Goal: Task Accomplishment & Management: Use online tool/utility

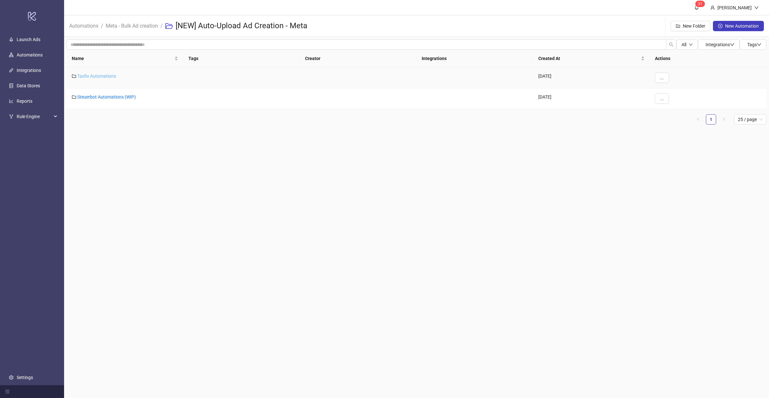
click at [105, 75] on link "Taxfix Automations" at bounding box center [96, 75] width 39 height 5
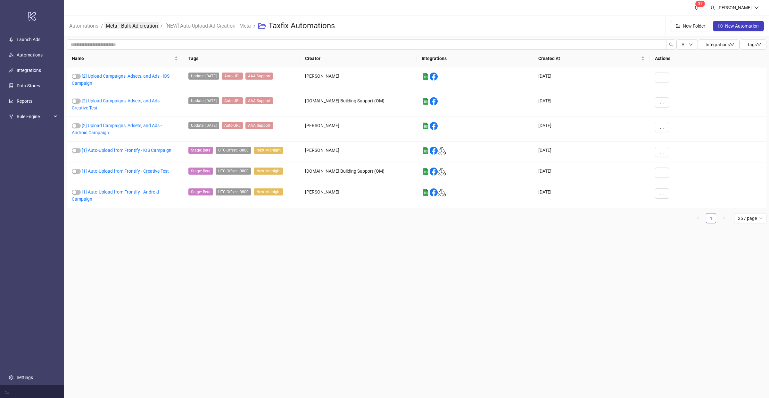
click at [127, 26] on link "Meta - Bulk Ad creation" at bounding box center [132, 25] width 55 height 7
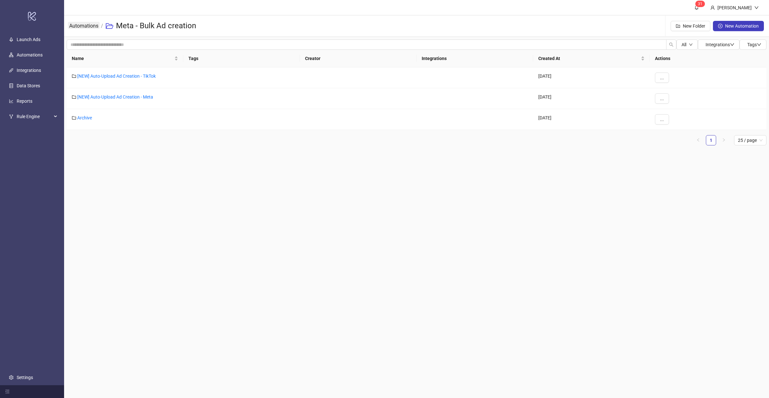
click at [91, 26] on link "Automations" at bounding box center [84, 25] width 32 height 7
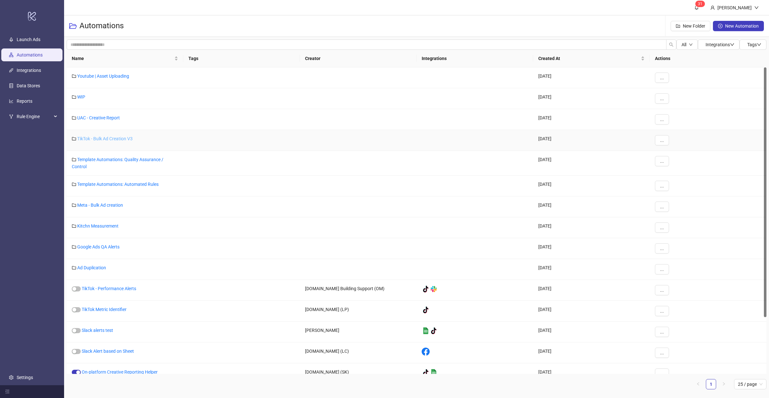
click at [115, 138] on link "TikTok - Bulk Ad Creation V3" at bounding box center [104, 138] width 55 height 5
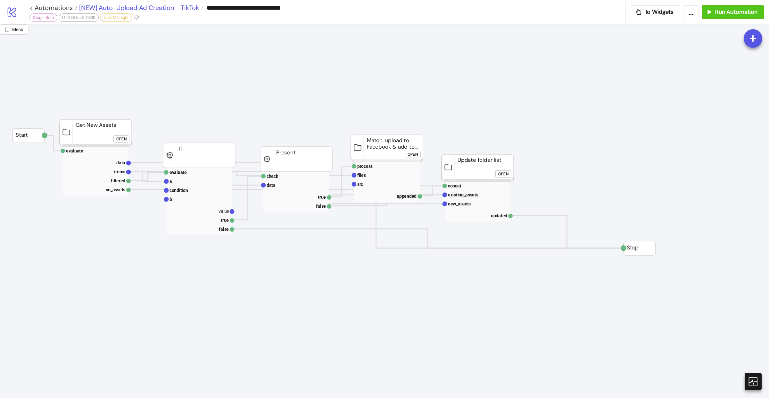
click at [153, 8] on span "[NEW] Auto-Upload Ad Creation - TikTok" at bounding box center [139, 8] width 122 height 8
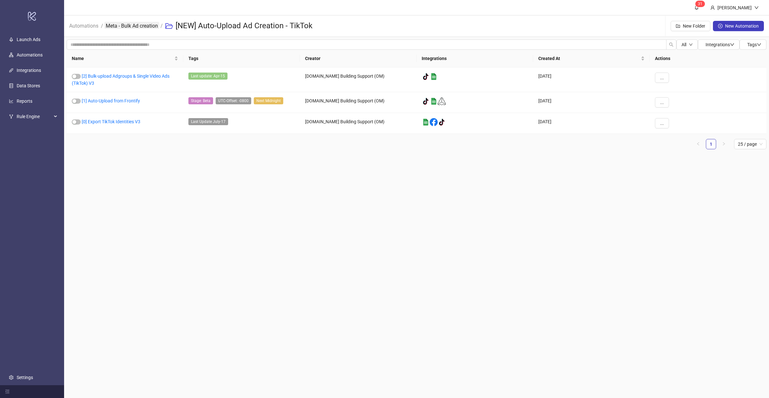
click at [128, 27] on link "Meta - Bulk Ad creation" at bounding box center [132, 25] width 55 height 7
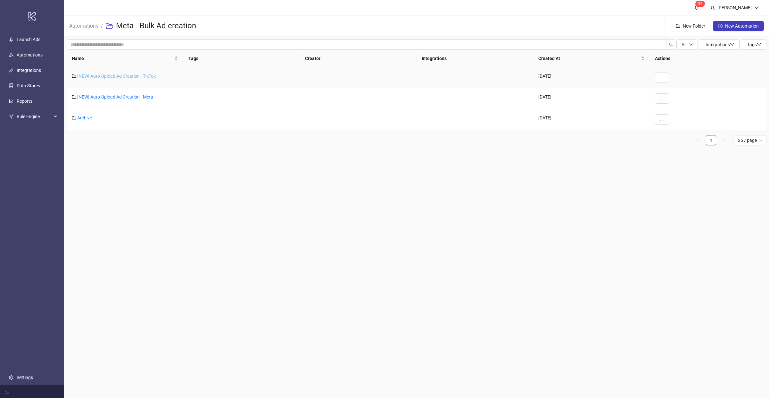
click at [117, 74] on link "[NEW] Auto-Upload Ad Creation - TikTok" at bounding box center [116, 75] width 79 height 5
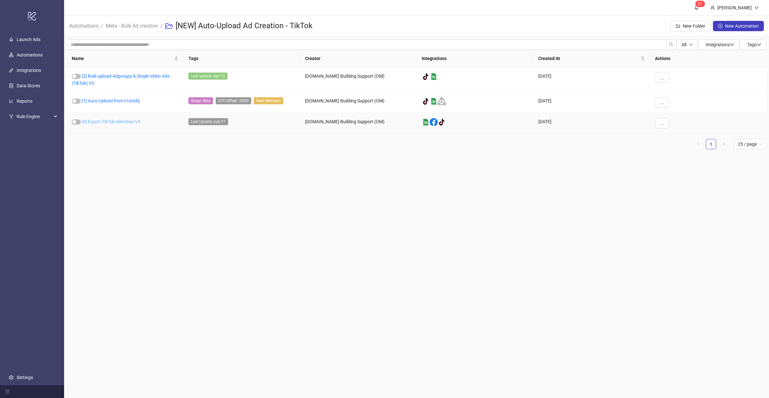
click at [114, 122] on link "[0] Export TikTok Identities V3" at bounding box center [111, 121] width 59 height 5
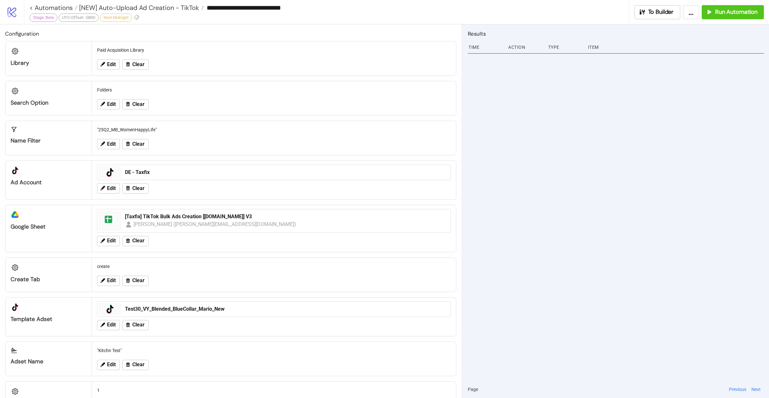
type input "**********"
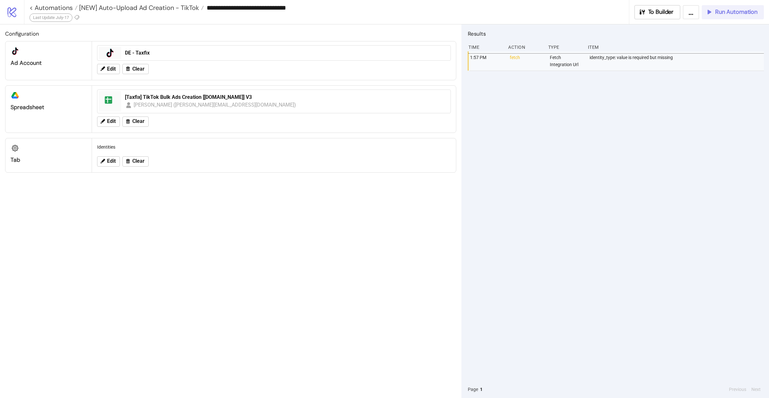
click at [730, 13] on span "Run Automation" at bounding box center [737, 11] width 42 height 7
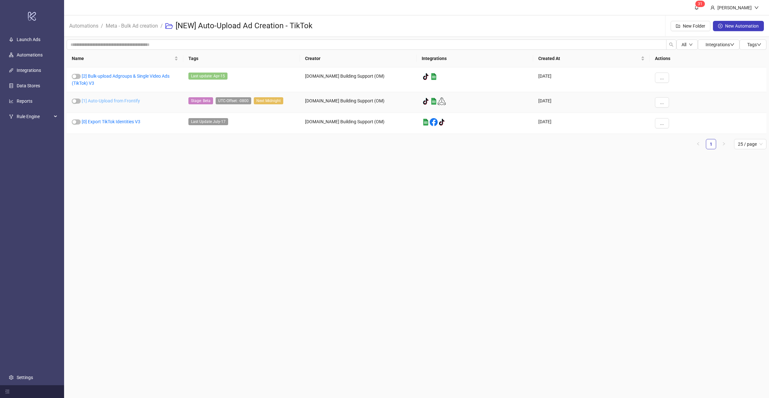
click at [104, 101] on link "[1] Auto-Upload from Frontify" at bounding box center [111, 100] width 58 height 5
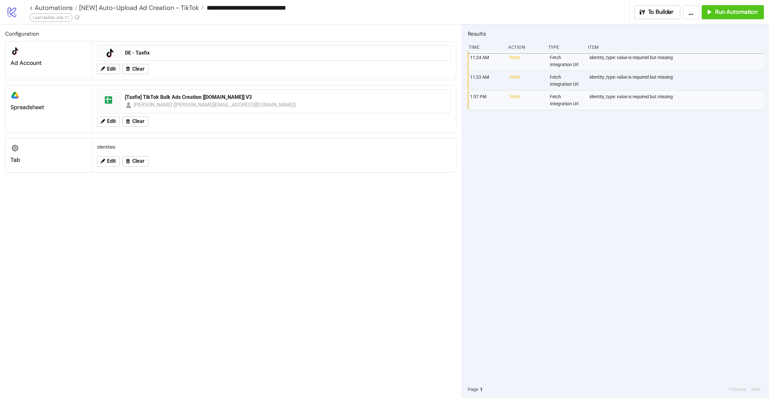
type input "**********"
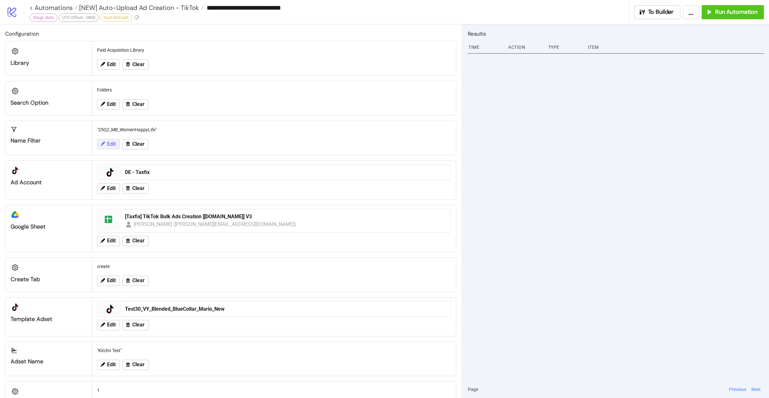
click at [113, 143] on span "Edit" at bounding box center [111, 144] width 9 height 6
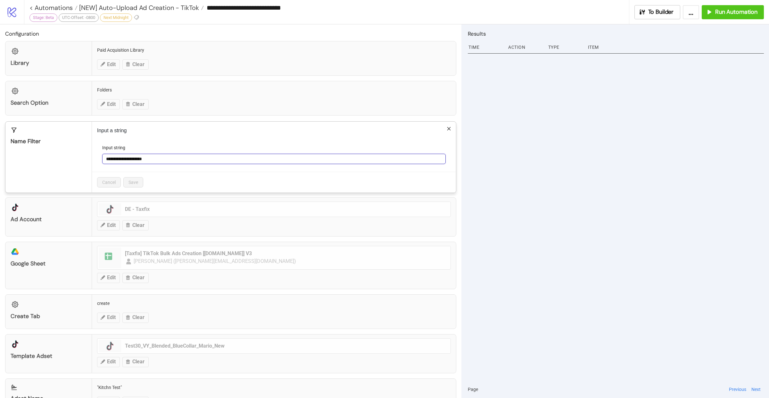
click at [185, 157] on input "**********" at bounding box center [274, 159] width 344 height 10
paste input "**********"
type input "**********"
click at [130, 185] on button "Save" at bounding box center [133, 182] width 20 height 10
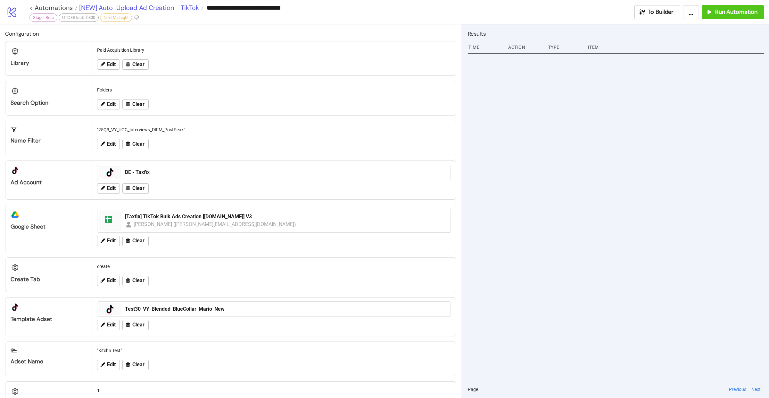
click at [115, 8] on span "[NEW] Auto-Upload Ad Creation - TikTok" at bounding box center [139, 8] width 122 height 8
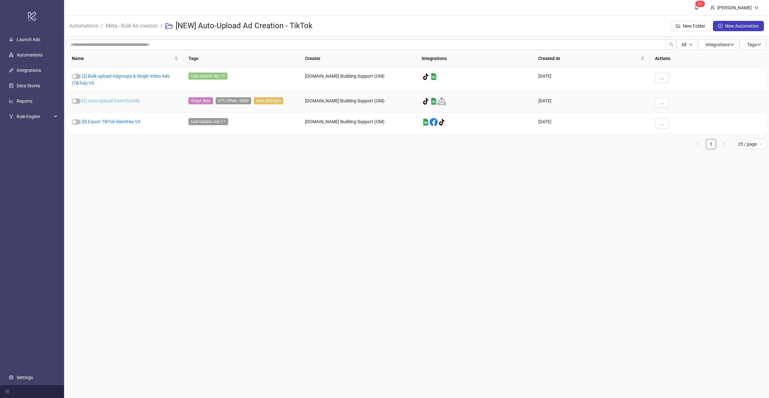
click at [94, 101] on link "[1] Auto-Upload from Frontify" at bounding box center [111, 100] width 58 height 5
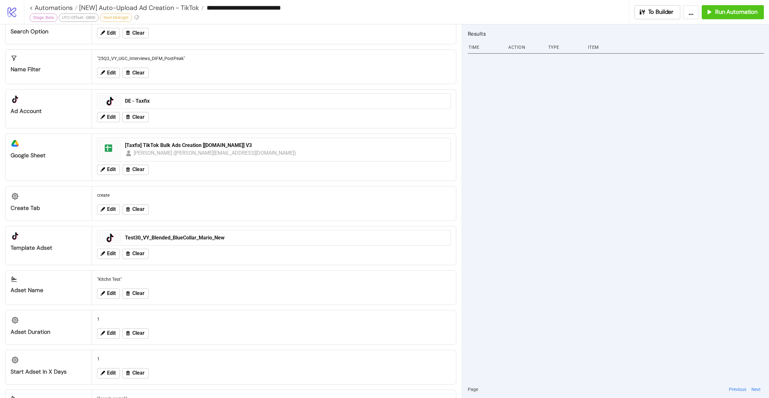
scroll to position [133, 0]
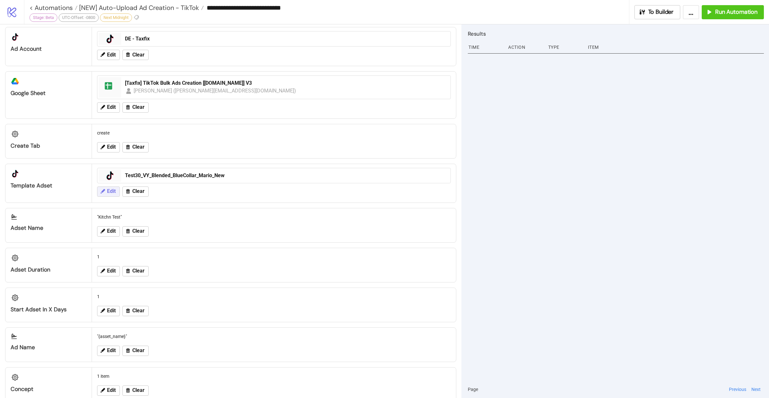
click at [114, 189] on span "Edit" at bounding box center [111, 191] width 9 height 6
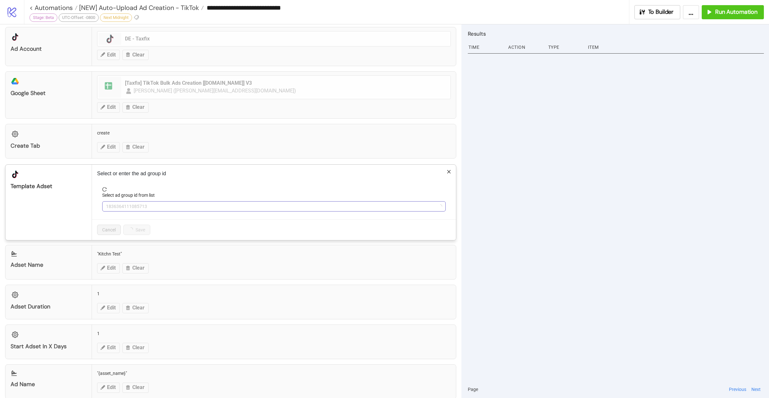
click at [187, 203] on span "1836364111085713" at bounding box center [274, 206] width 336 height 10
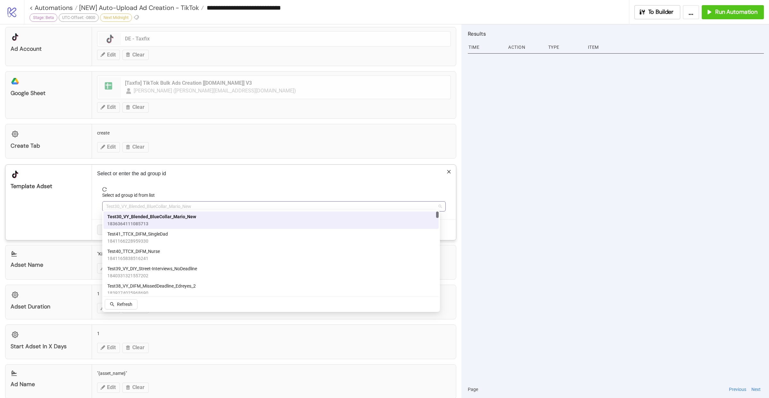
click at [207, 202] on span "Test30_VY_Blended_BlueCollar_Mario_New" at bounding box center [274, 206] width 336 height 10
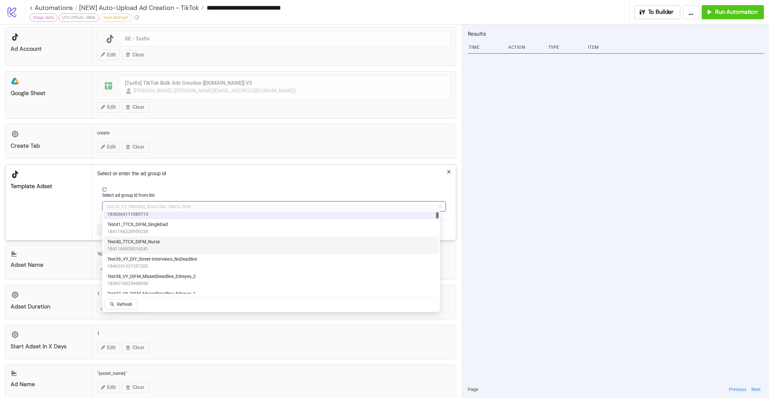
scroll to position [16, 0]
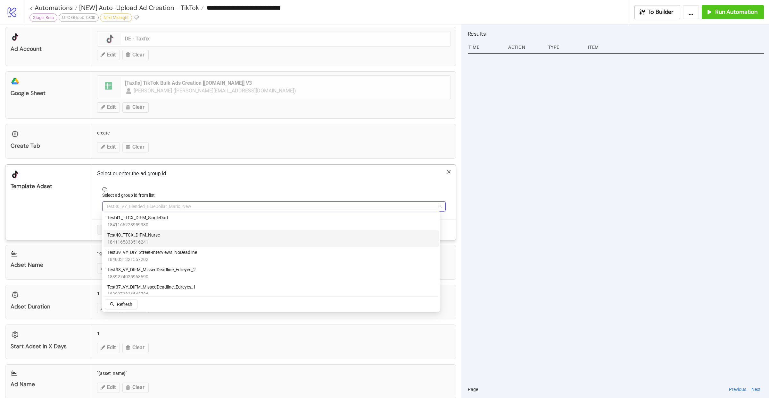
click at [195, 237] on div "Test40_TTCX_DIFM_Nurse 1841165838516241" at bounding box center [271, 238] width 328 height 14
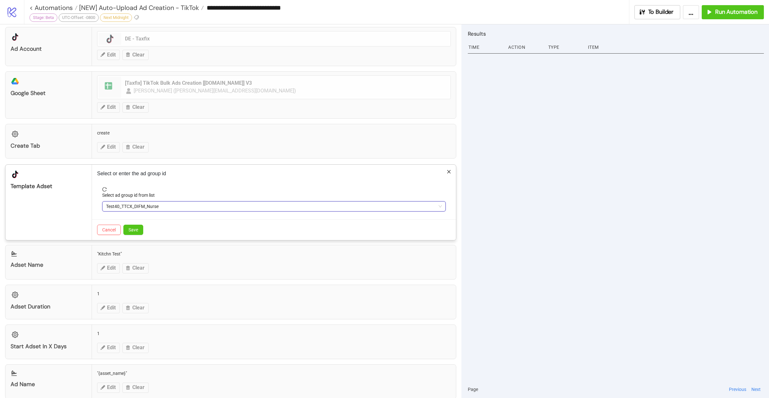
click at [121, 225] on div "Cancel Save" at bounding box center [274, 229] width 364 height 21
click at [132, 228] on span "Save" at bounding box center [134, 229] width 10 height 5
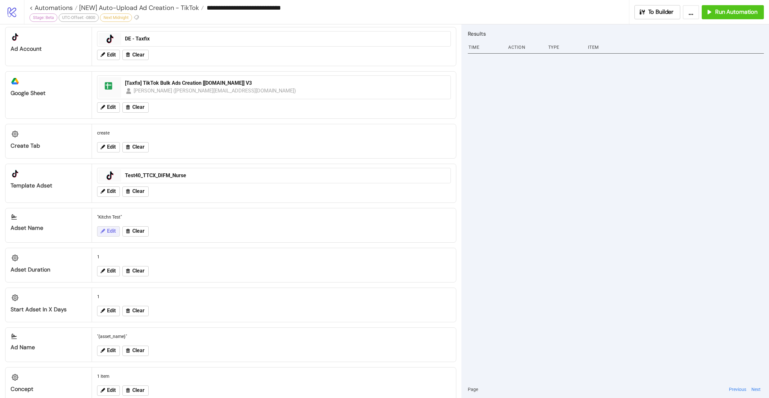
click at [114, 228] on span "Edit" at bounding box center [111, 231] width 9 height 6
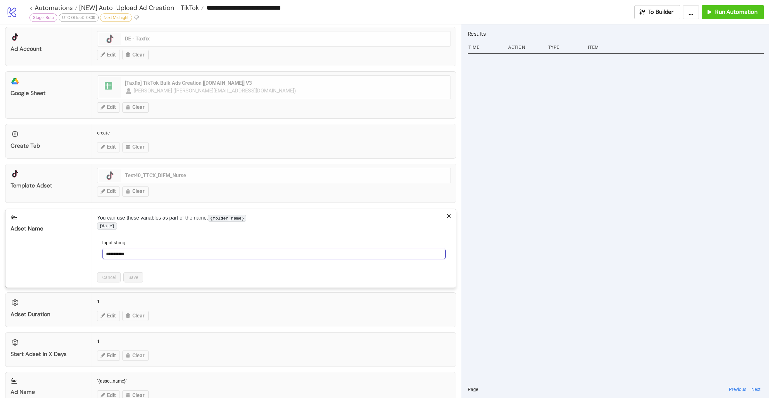
drag, startPoint x: 136, startPoint y: 259, endPoint x: 99, endPoint y: 259, distance: 36.9
click at [99, 259] on form "**********" at bounding box center [274, 253] width 354 height 28
paste input "**********"
click at [118, 257] on input "**********" at bounding box center [274, 253] width 344 height 10
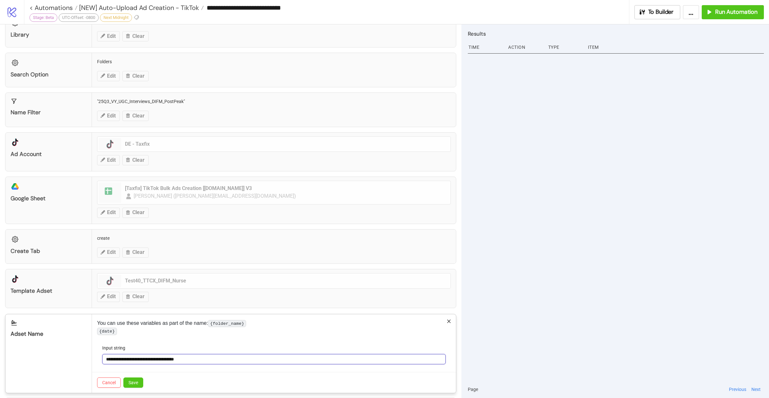
scroll to position [29, 0]
drag, startPoint x: 172, startPoint y: 363, endPoint x: 139, endPoint y: 365, distance: 32.4
click at [139, 363] on input "**********" at bounding box center [274, 358] width 344 height 10
click at [152, 362] on input "**********" at bounding box center [274, 358] width 344 height 10
drag, startPoint x: 161, startPoint y: 364, endPoint x: 205, endPoint y: 360, distance: 43.8
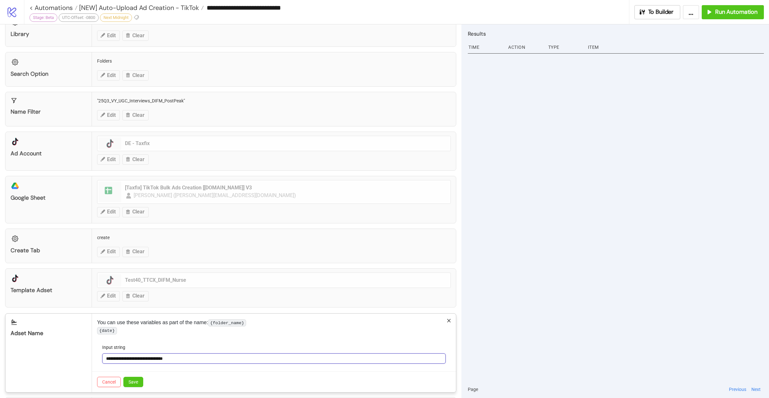
click at [205, 360] on input "**********" at bounding box center [274, 358] width 344 height 10
click at [135, 360] on input "**********" at bounding box center [274, 358] width 344 height 10
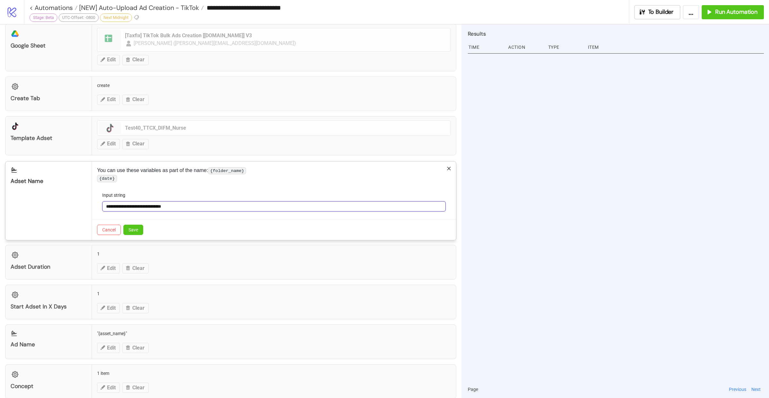
click at [119, 211] on input "**********" at bounding box center [274, 206] width 344 height 10
type input "**********"
click at [139, 235] on button "Save" at bounding box center [133, 229] width 20 height 10
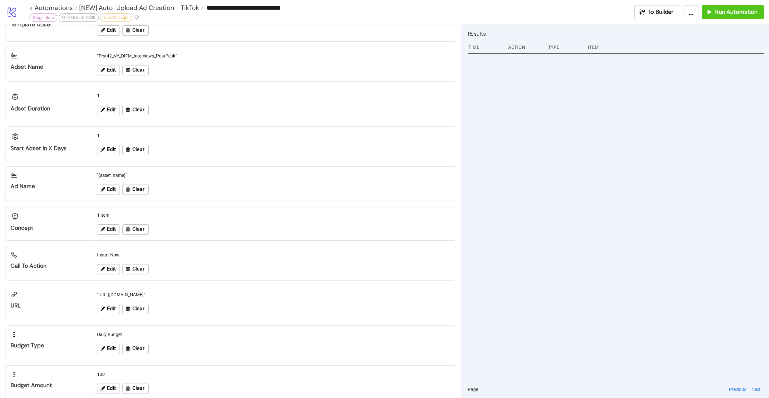
scroll to position [301, 0]
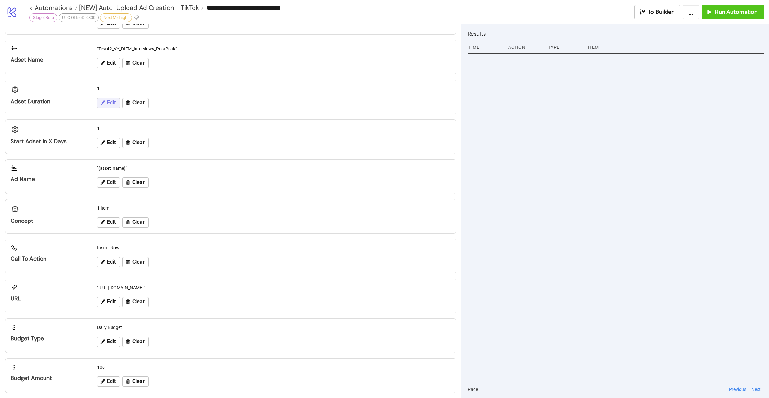
click at [100, 100] on icon at bounding box center [103, 103] width 6 height 6
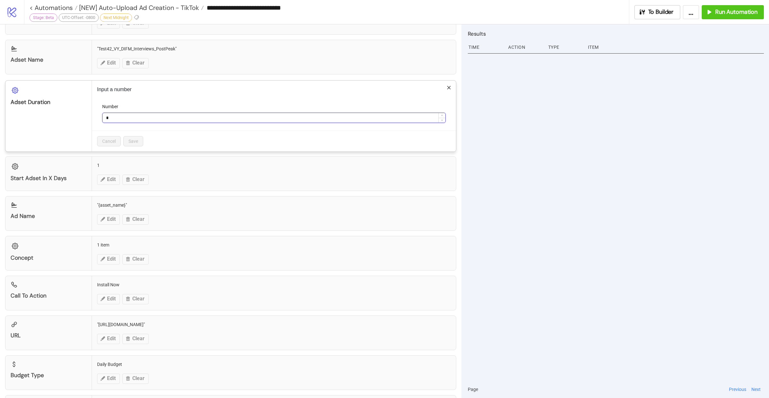
click at [164, 113] on input "*" at bounding box center [274, 118] width 343 height 10
drag, startPoint x: 164, startPoint y: 113, endPoint x: 86, endPoint y: 114, distance: 77.9
click at [86, 114] on div "Adset Duration Input a number Number * Cancel Save" at bounding box center [230, 115] width 451 height 71
click at [137, 139] on span "Save" at bounding box center [134, 141] width 10 height 5
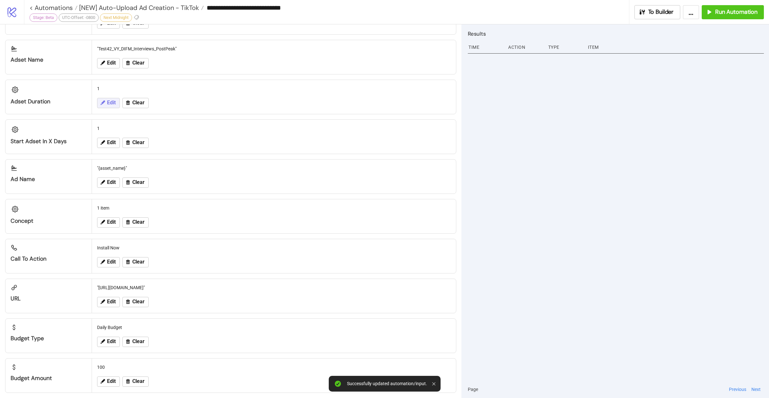
click at [98, 98] on button "Edit" at bounding box center [108, 103] width 23 height 10
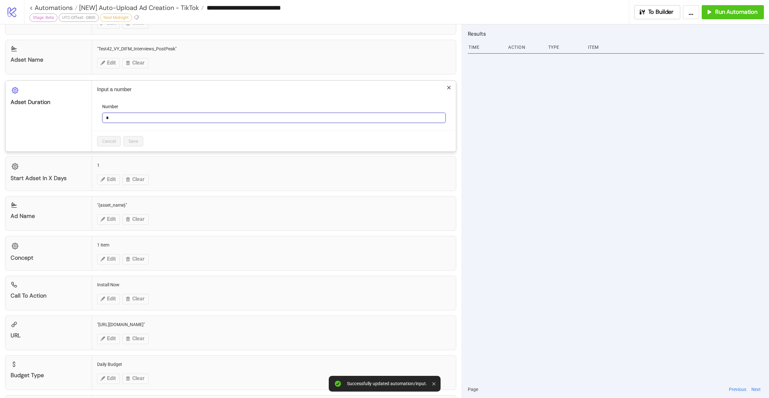
drag, startPoint x: 113, startPoint y: 114, endPoint x: 92, endPoint y: 111, distance: 21.7
click at [92, 111] on div "Input a number Number * Cancel Save" at bounding box center [274, 115] width 364 height 71
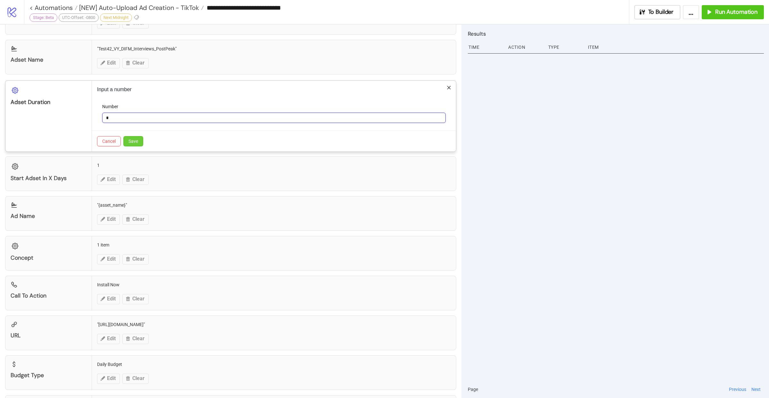
type input "*"
click at [129, 136] on button "Save" at bounding box center [133, 141] width 20 height 10
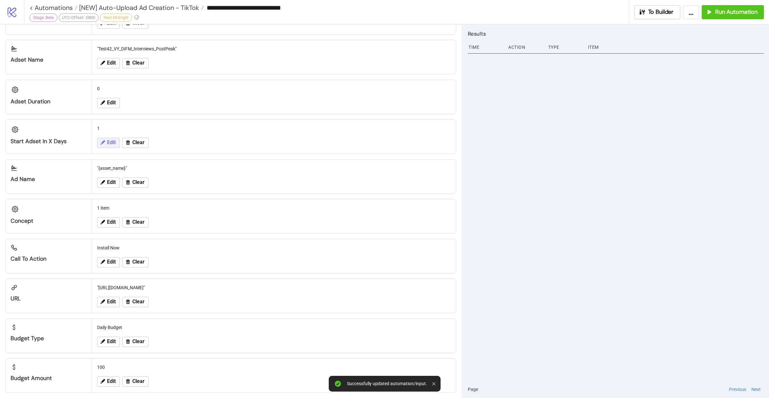
click at [102, 140] on icon at bounding box center [103, 142] width 4 height 4
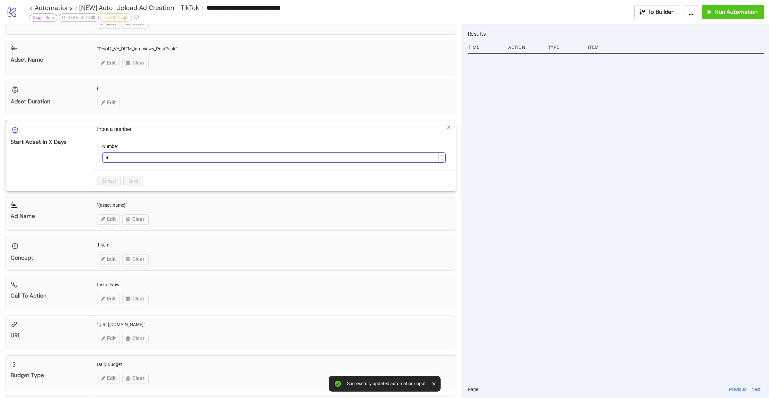
drag, startPoint x: 108, startPoint y: 149, endPoint x: 111, endPoint y: 153, distance: 4.6
click at [111, 153] on input "*" at bounding box center [274, 158] width 343 height 10
type input "*"
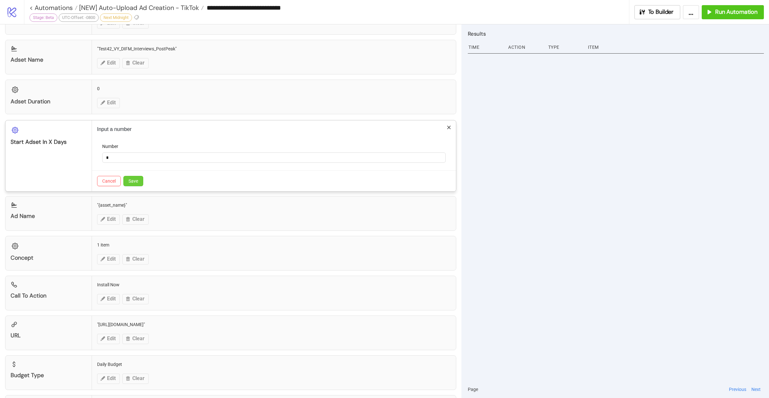
click at [129, 178] on span "Save" at bounding box center [134, 180] width 10 height 5
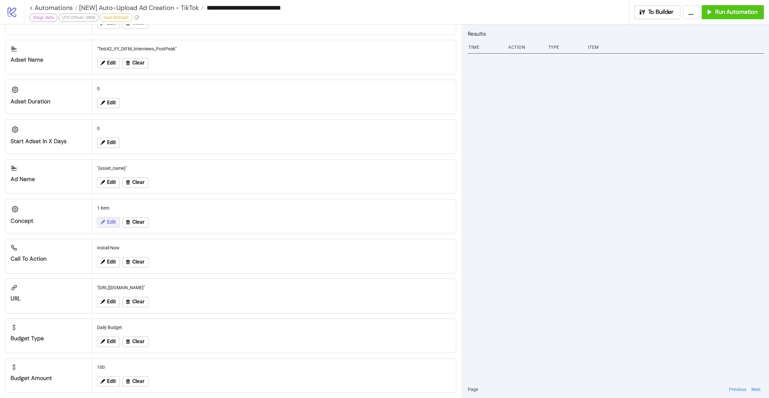
click at [105, 220] on icon at bounding box center [103, 222] width 6 height 6
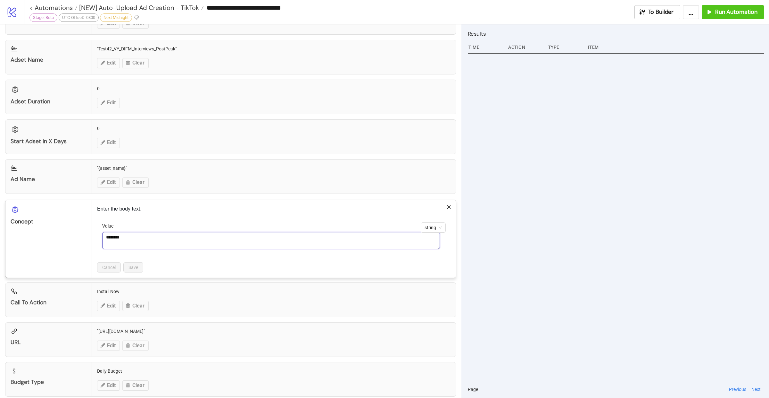
click at [133, 233] on textarea "********" at bounding box center [271, 240] width 338 height 17
paste textarea "****"
type textarea "**********"
click at [137, 265] on span "Save" at bounding box center [134, 267] width 10 height 5
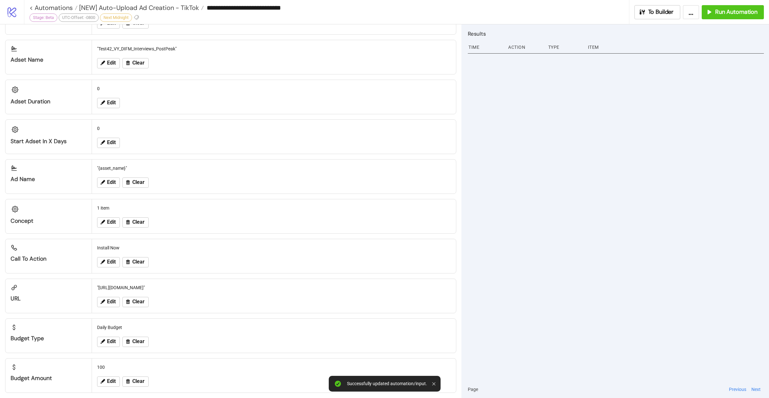
scroll to position [0, 0]
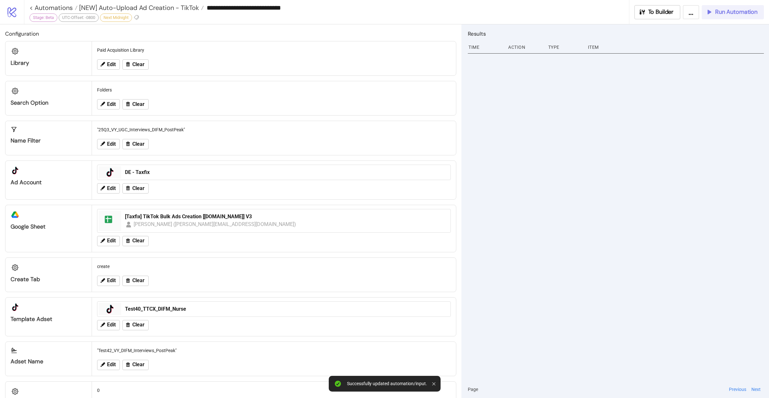
click at [715, 13] on div "Run Automation" at bounding box center [732, 11] width 52 height 7
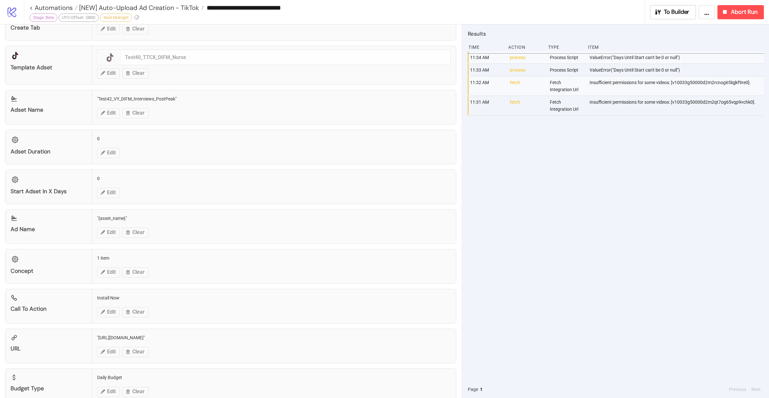
scroll to position [301, 0]
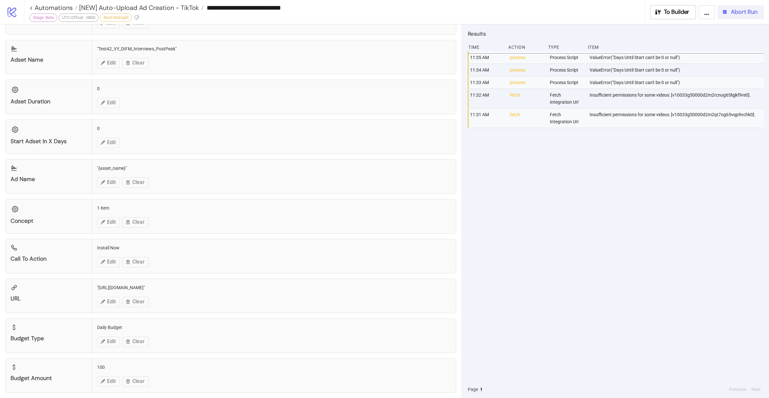
click at [727, 11] on icon "button" at bounding box center [726, 12] width 4 height 4
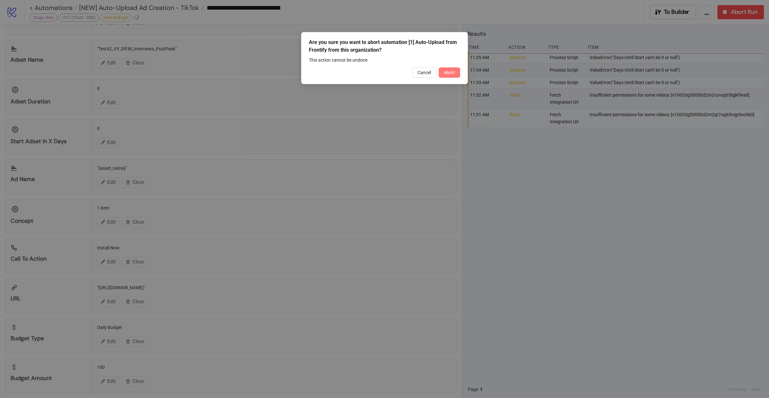
click at [450, 72] on span "Abort" at bounding box center [449, 72] width 11 height 5
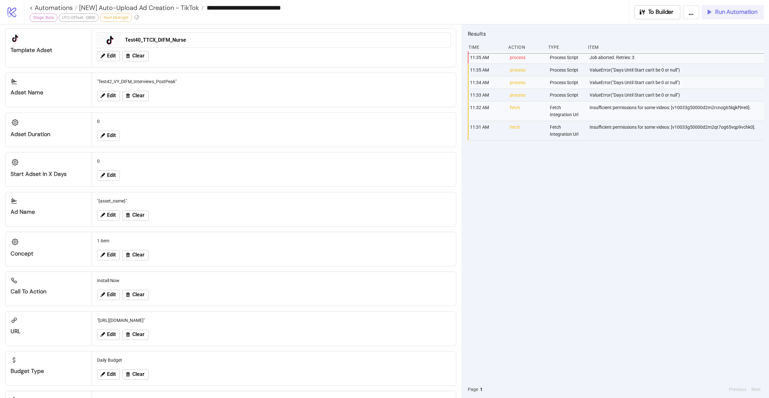
scroll to position [269, 0]
click at [115, 175] on button "Edit" at bounding box center [108, 175] width 23 height 10
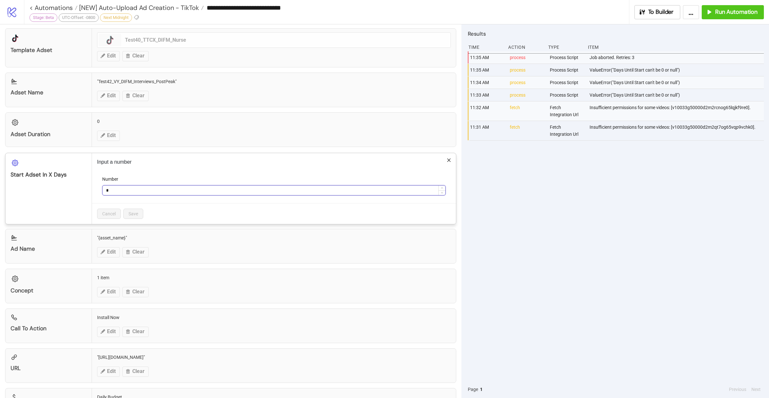
drag, startPoint x: 109, startPoint y: 187, endPoint x: 103, endPoint y: 187, distance: 5.8
click at [103, 187] on input "*" at bounding box center [274, 190] width 343 height 10
type input "*"
click at [138, 209] on button "Save" at bounding box center [133, 213] width 20 height 10
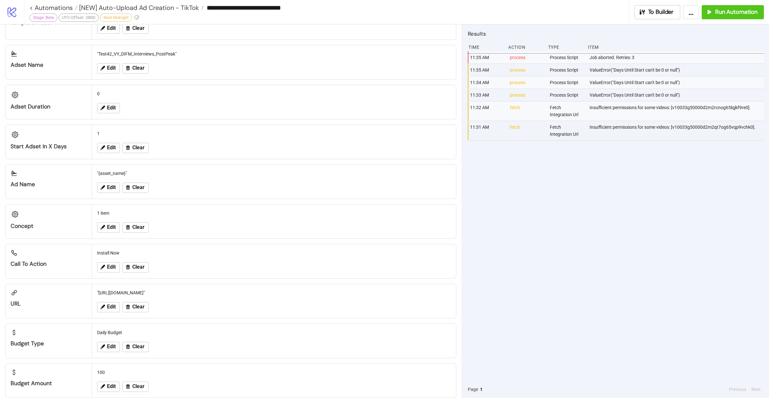
scroll to position [301, 0]
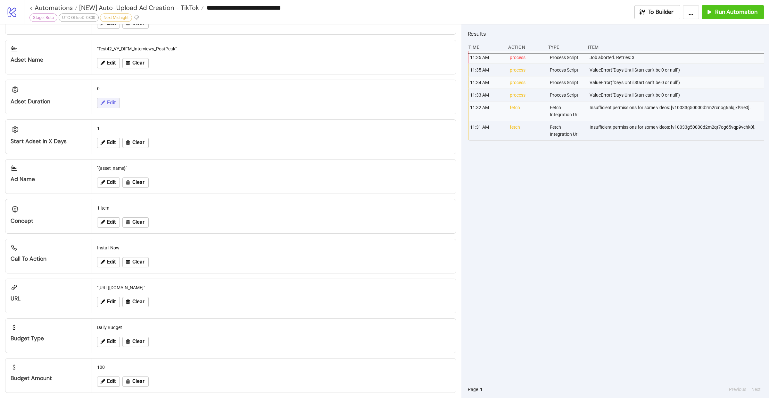
click at [111, 100] on span "Edit" at bounding box center [111, 103] width 9 height 6
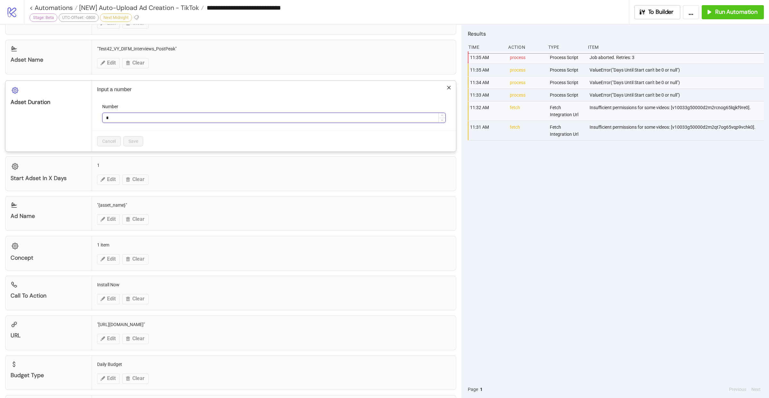
drag, startPoint x: 113, startPoint y: 115, endPoint x: 104, endPoint y: 114, distance: 8.8
click at [104, 114] on input "*" at bounding box center [274, 118] width 343 height 10
type input "**"
click at [136, 139] on span "Save" at bounding box center [134, 141] width 10 height 5
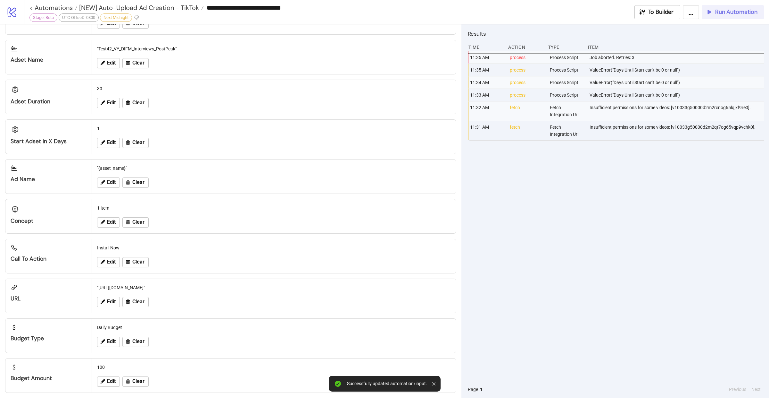
click at [730, 18] on button "Run Automation" at bounding box center [733, 12] width 62 height 14
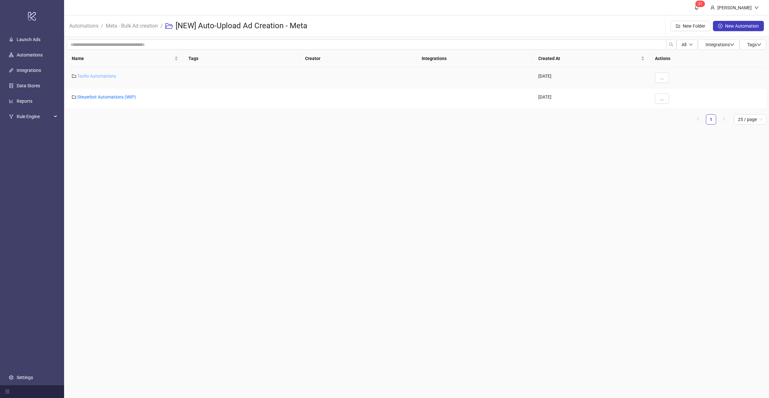
click at [109, 76] on link "Taxfix Automations" at bounding box center [96, 75] width 39 height 5
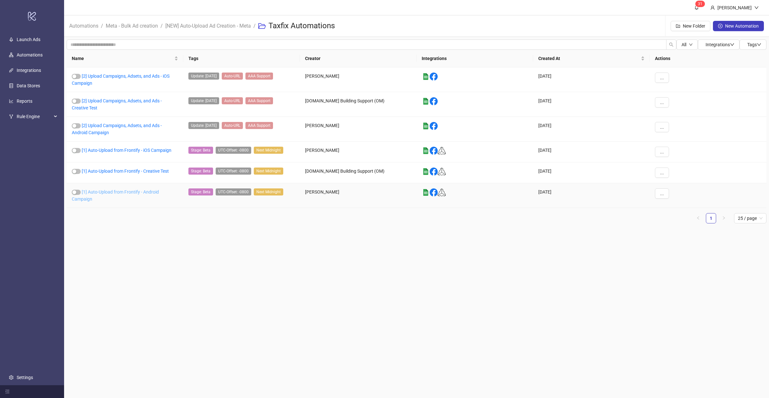
click at [113, 189] on link "[1] Auto-Upload from Frontify - Android Campaign" at bounding box center [115, 195] width 87 height 12
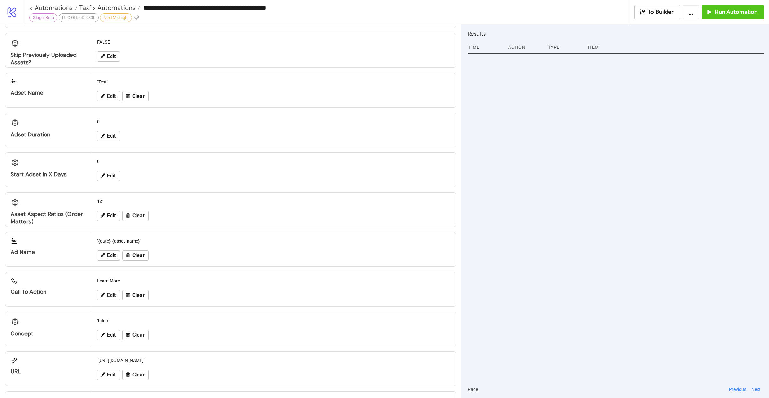
scroll to position [512, 0]
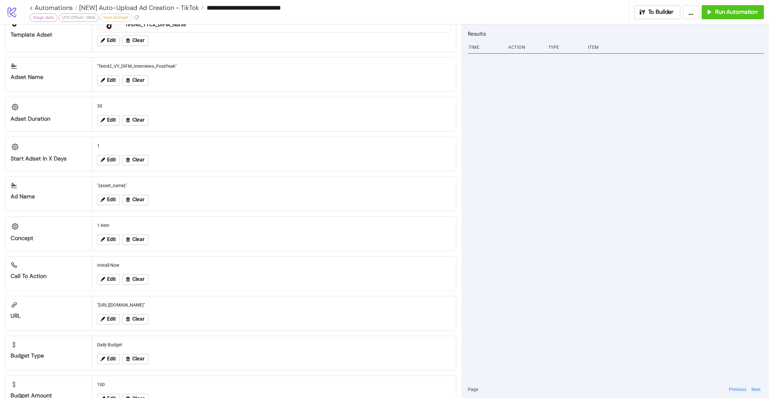
scroll to position [301, 0]
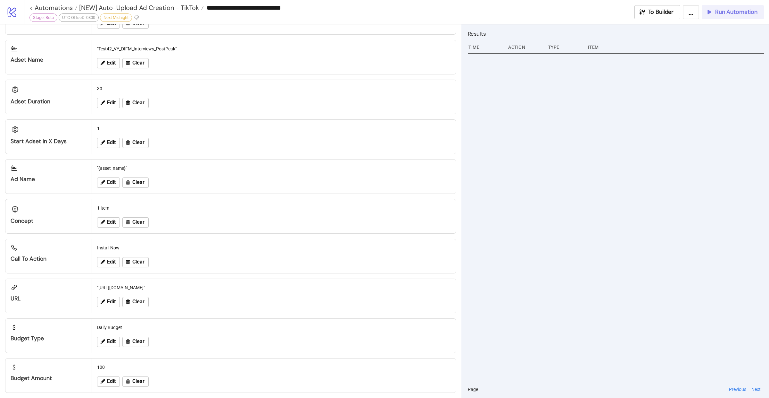
click at [720, 11] on span "Run Automation" at bounding box center [737, 11] width 42 height 7
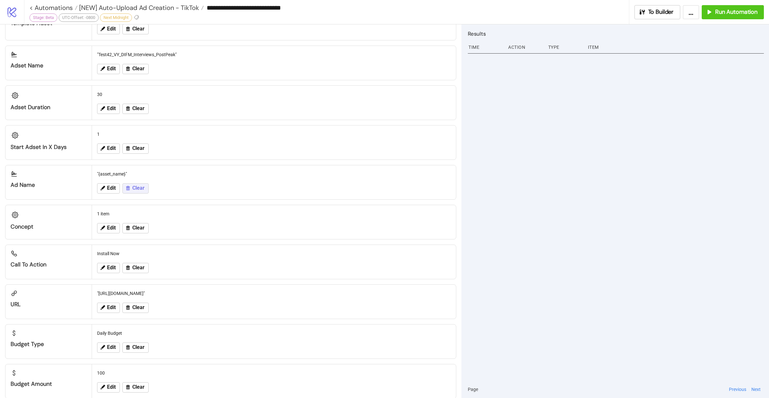
scroll to position [287, 0]
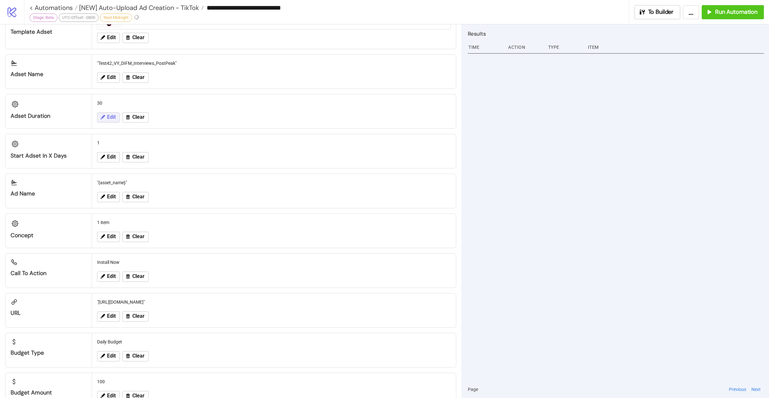
click at [115, 116] on span "Edit" at bounding box center [111, 117] width 9 height 6
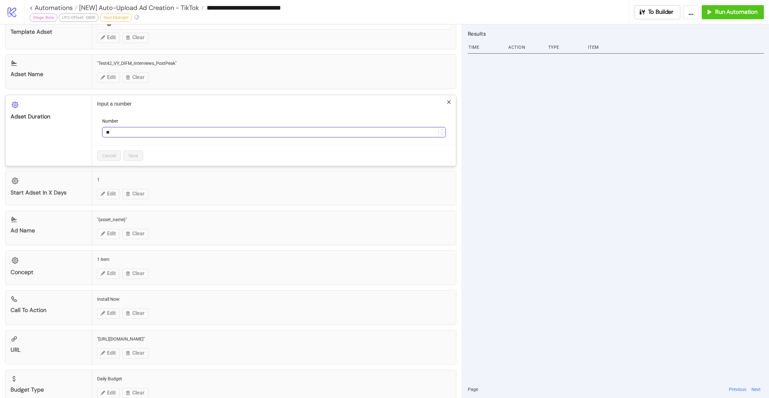
drag, startPoint x: 117, startPoint y: 129, endPoint x: 105, endPoint y: 128, distance: 11.9
click at [105, 128] on input "**" at bounding box center [274, 132] width 343 height 10
type input "*"
click at [139, 155] on button "Save" at bounding box center [133, 155] width 20 height 10
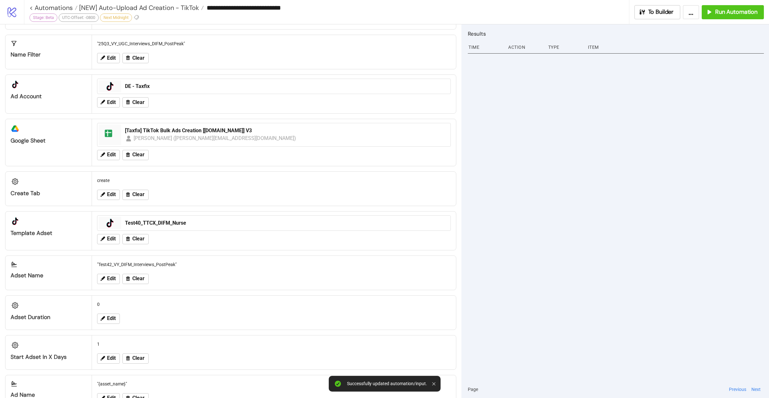
scroll to position [49, 0]
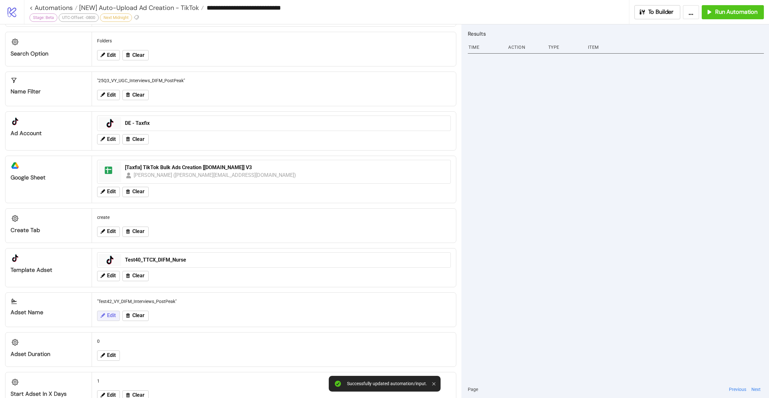
click at [101, 312] on icon at bounding box center [103, 315] width 6 height 6
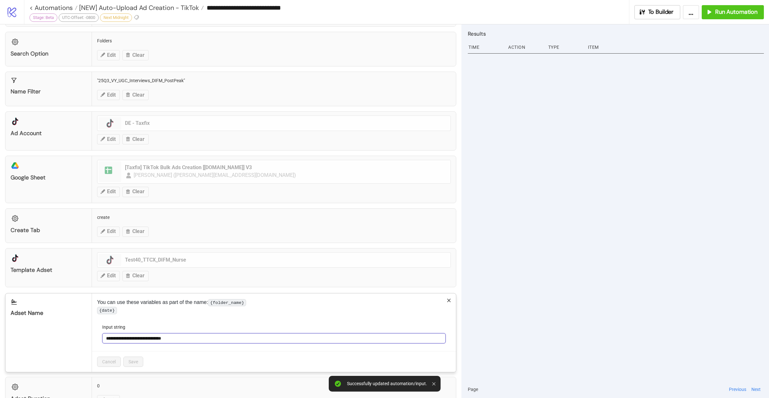
click at [198, 339] on input "**********" at bounding box center [274, 338] width 344 height 10
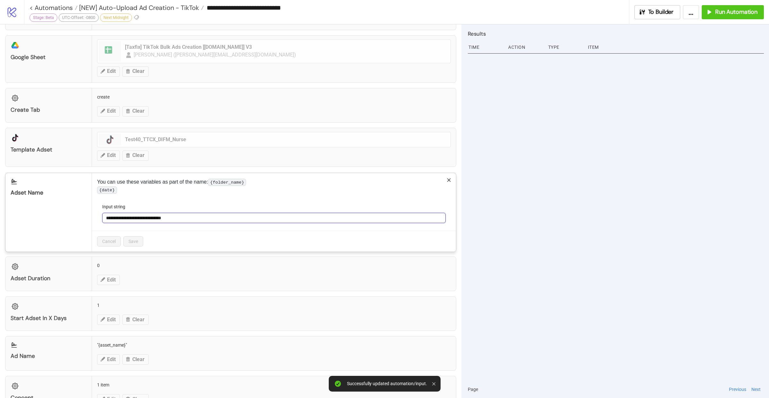
scroll to position [178, 0]
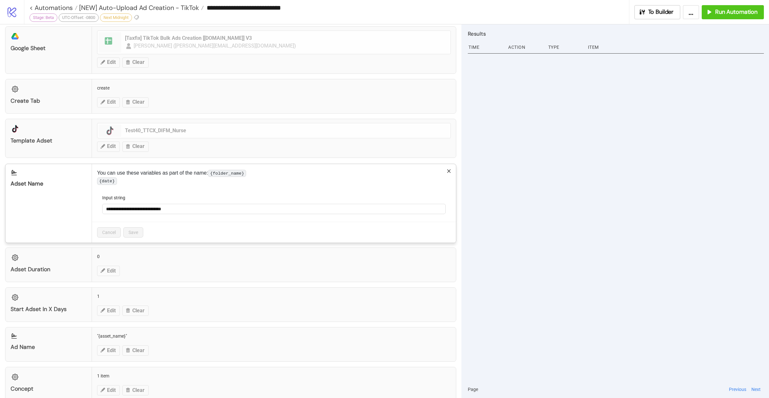
click at [264, 219] on form "**********" at bounding box center [274, 208] width 354 height 28
click at [447, 169] on icon "close" at bounding box center [449, 171] width 4 height 4
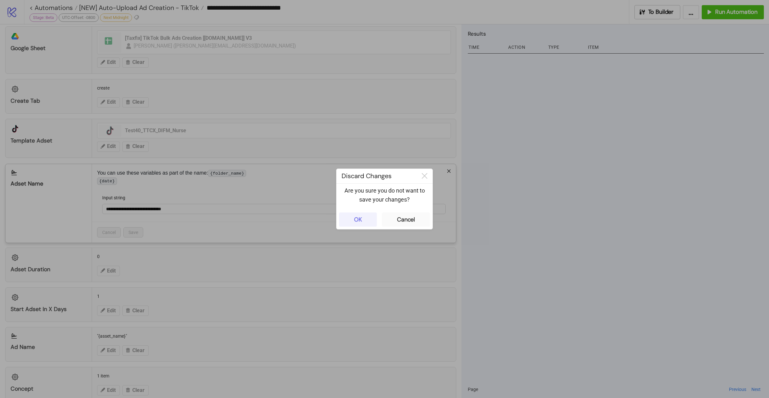
click at [358, 214] on button "OK" at bounding box center [358, 219] width 38 height 14
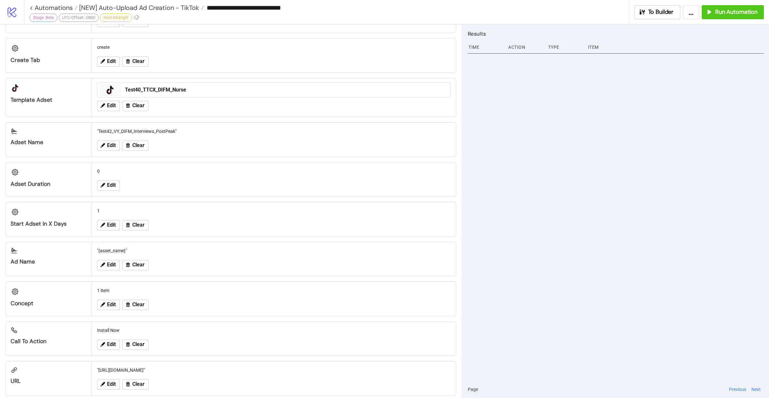
scroll to position [301, 0]
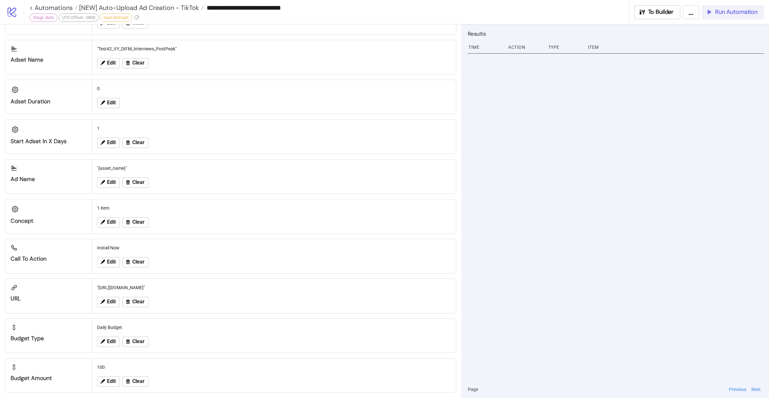
click at [718, 14] on span "Run Automation" at bounding box center [737, 11] width 42 height 7
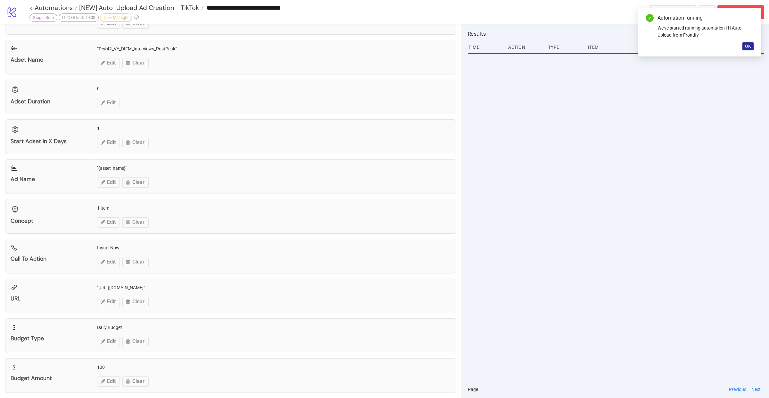
click at [748, 47] on span "OK" at bounding box center [748, 46] width 6 height 5
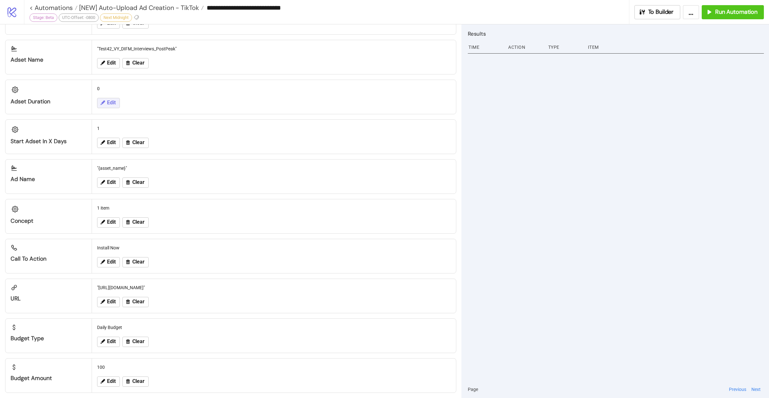
click at [109, 103] on button "Edit" at bounding box center [108, 103] width 23 height 10
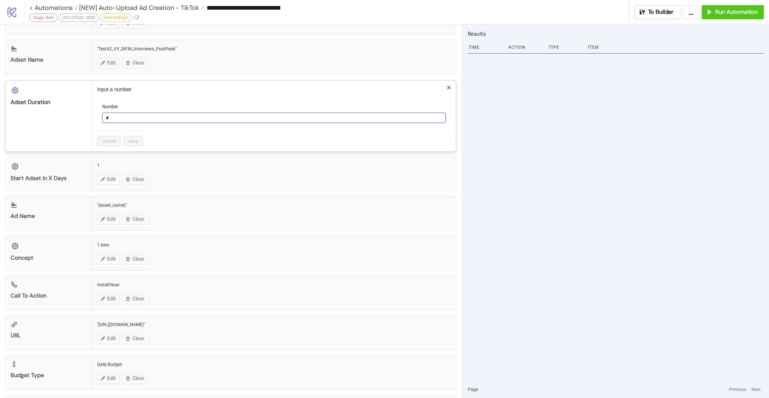
drag, startPoint x: 112, startPoint y: 113, endPoint x: 96, endPoint y: 113, distance: 15.7
click at [96, 113] on div "Input a number Number * Cancel Save" at bounding box center [274, 115] width 364 height 71
type input "***"
click at [138, 139] on span "Save" at bounding box center [134, 141] width 10 height 5
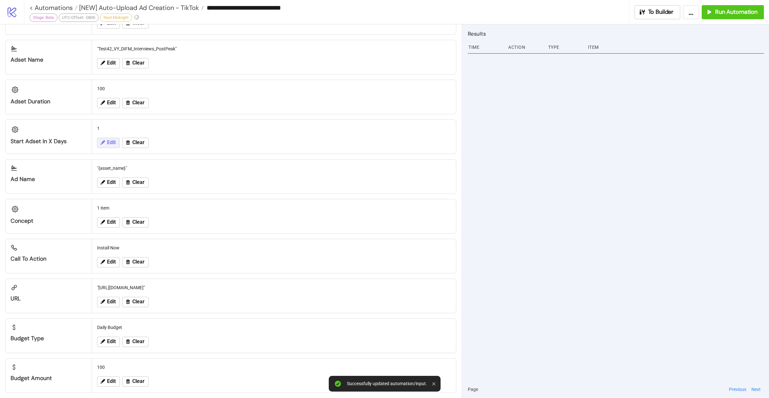
click at [105, 143] on button "Edit" at bounding box center [108, 143] width 23 height 10
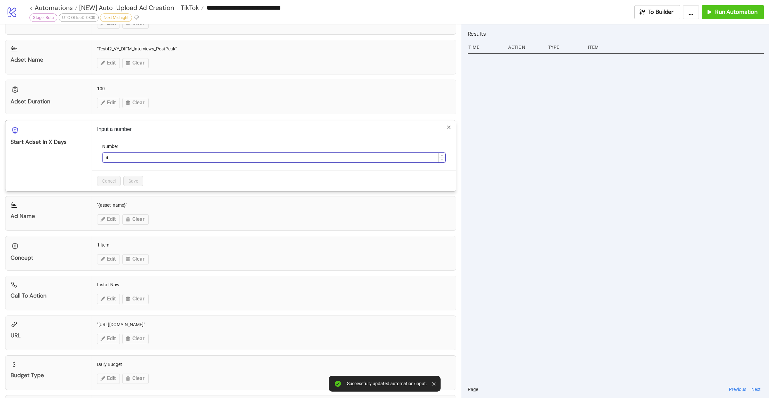
drag, startPoint x: 109, startPoint y: 155, endPoint x: 104, endPoint y: 154, distance: 4.7
click at [104, 154] on input "*" at bounding box center [274, 158] width 343 height 10
type input "*"
click at [133, 176] on button "Save" at bounding box center [133, 181] width 20 height 10
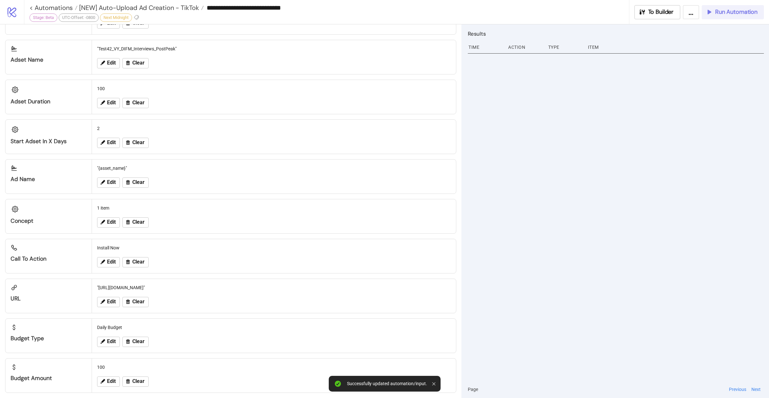
click at [718, 15] on span "Run Automation" at bounding box center [737, 11] width 42 height 7
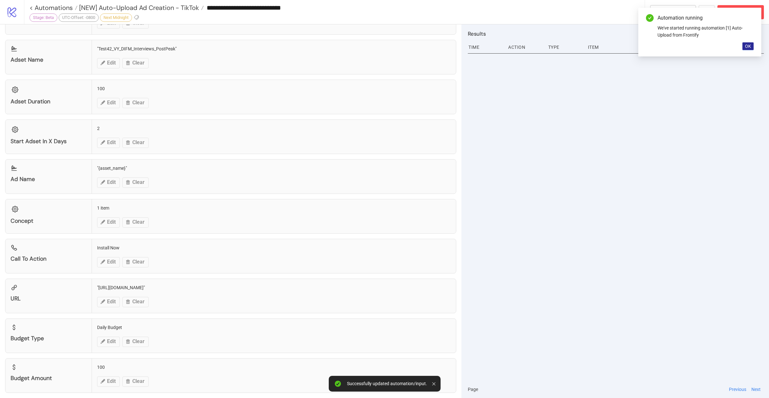
click at [750, 49] on button "OK" at bounding box center [748, 46] width 11 height 8
